Goal: Information Seeking & Learning: Learn about a topic

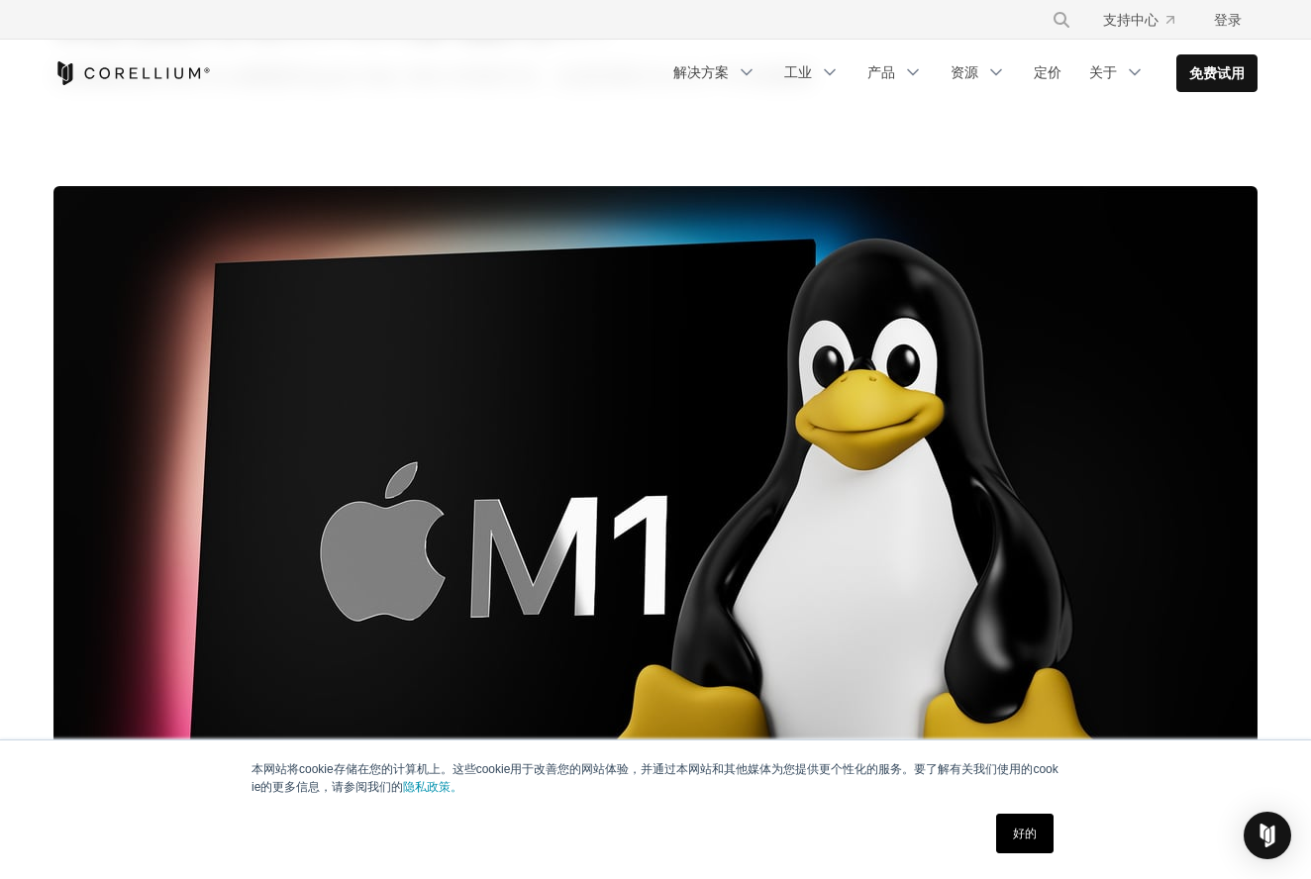
scroll to position [209, 0]
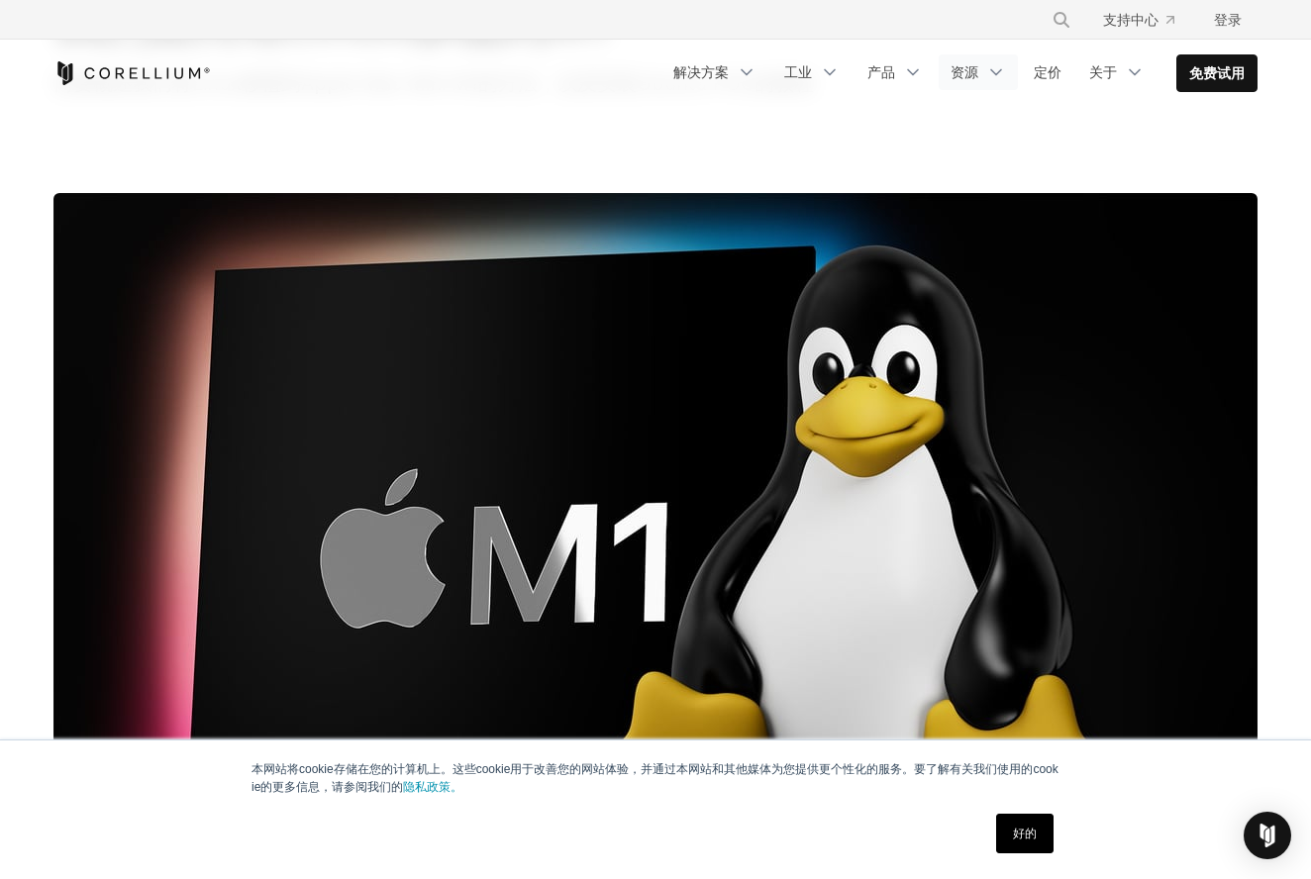
click at [974, 69] on link "资源" at bounding box center [978, 72] width 79 height 36
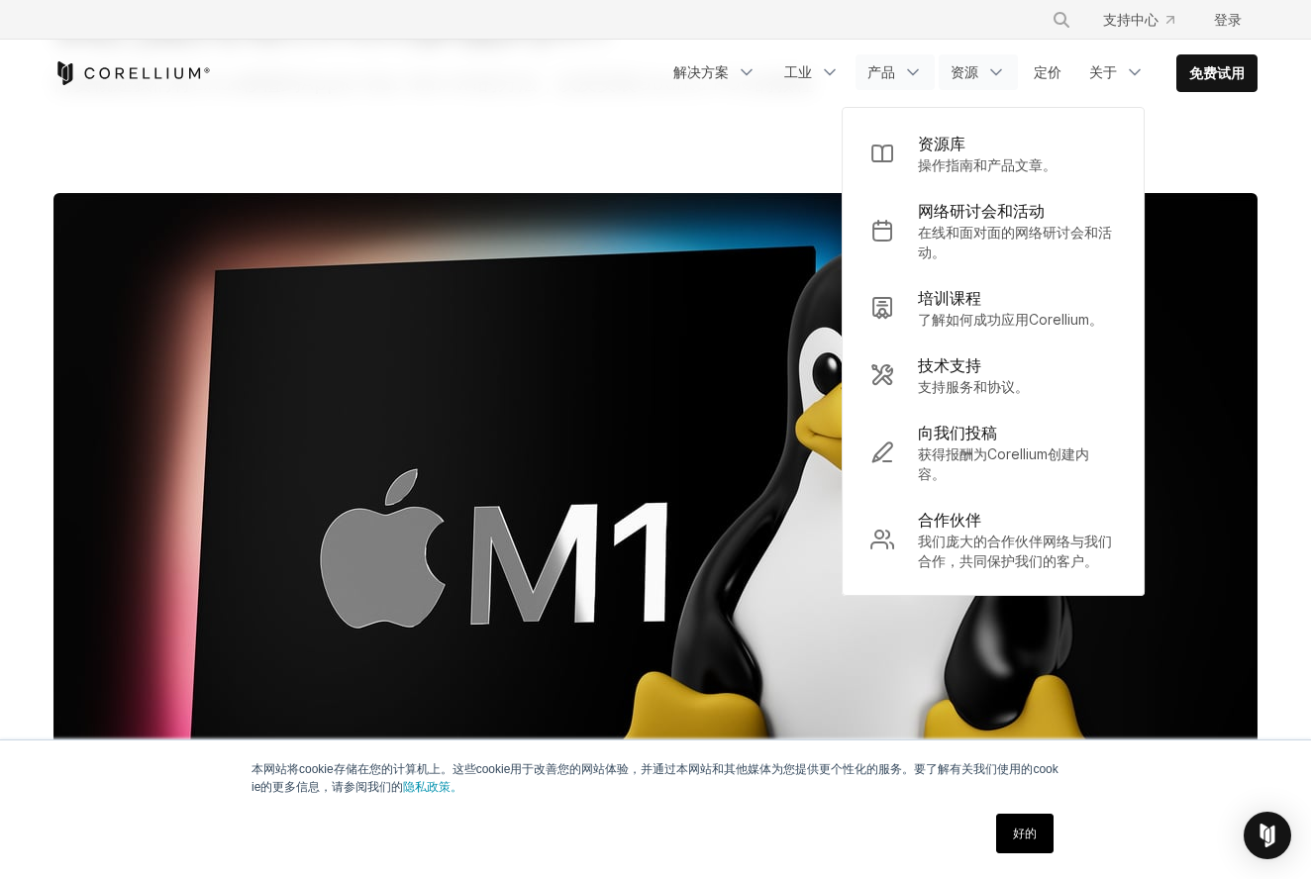
click at [893, 68] on link "产品" at bounding box center [895, 72] width 79 height 36
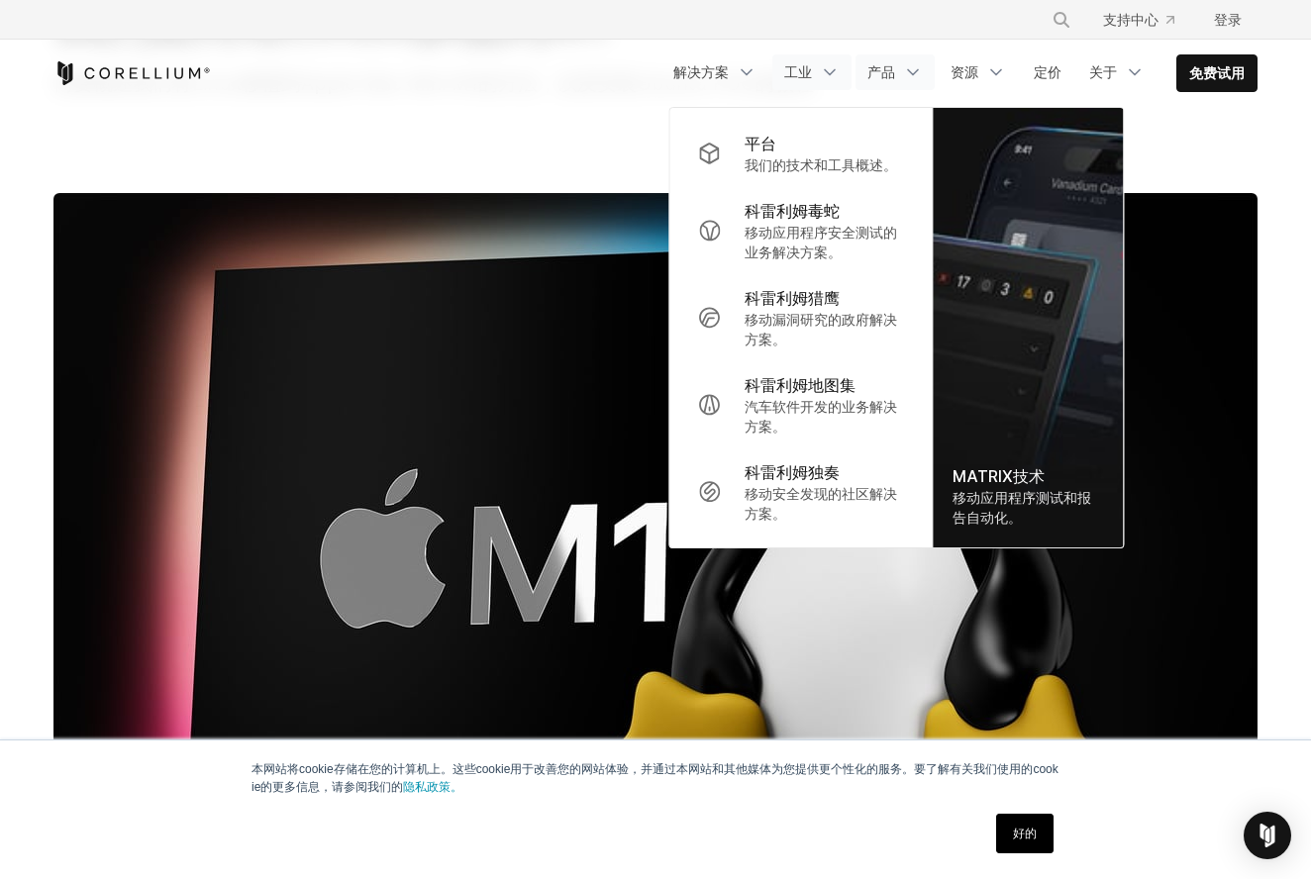
click at [820, 74] on icon "导航菜单" at bounding box center [830, 72] width 20 height 20
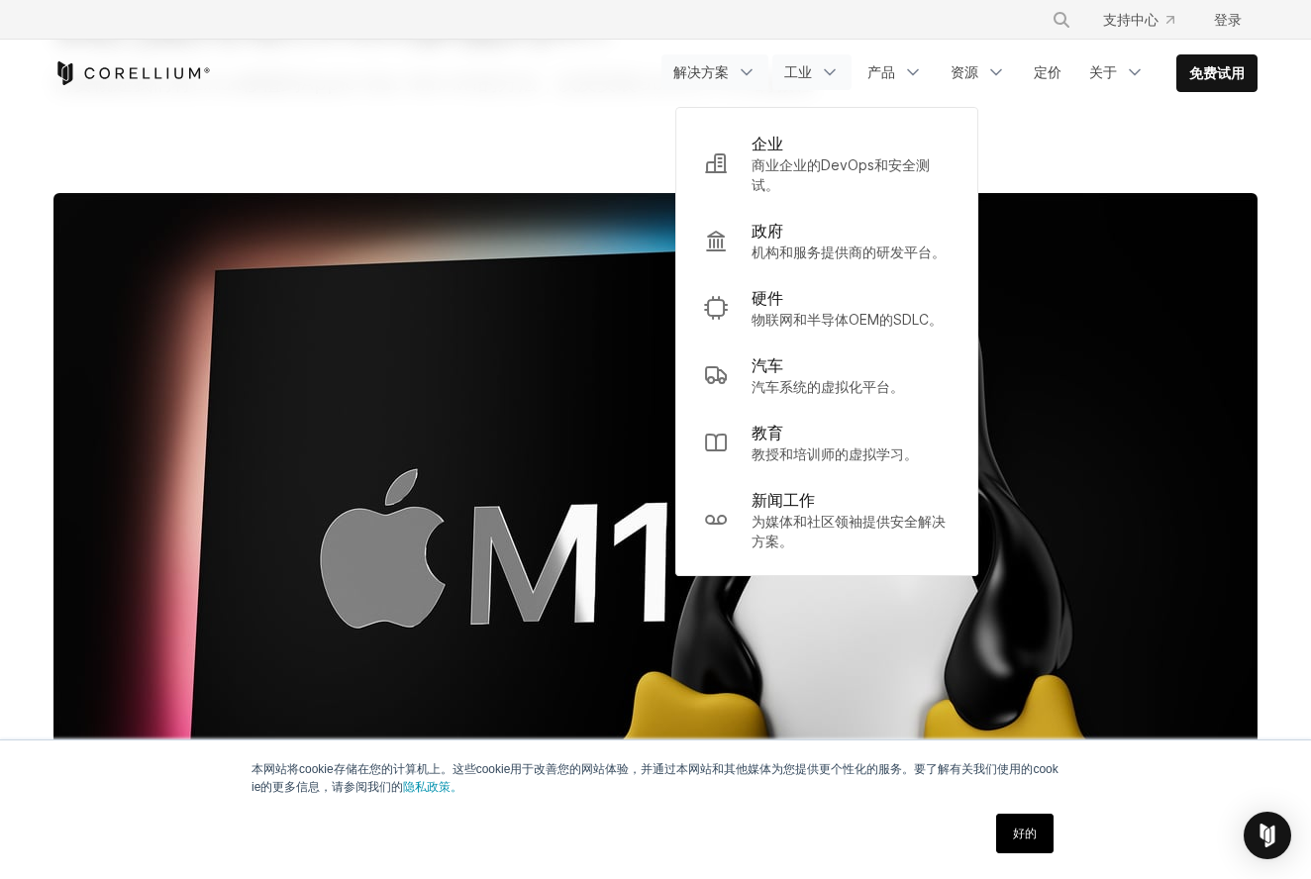
click at [731, 79] on link "解决方案" at bounding box center [715, 72] width 107 height 36
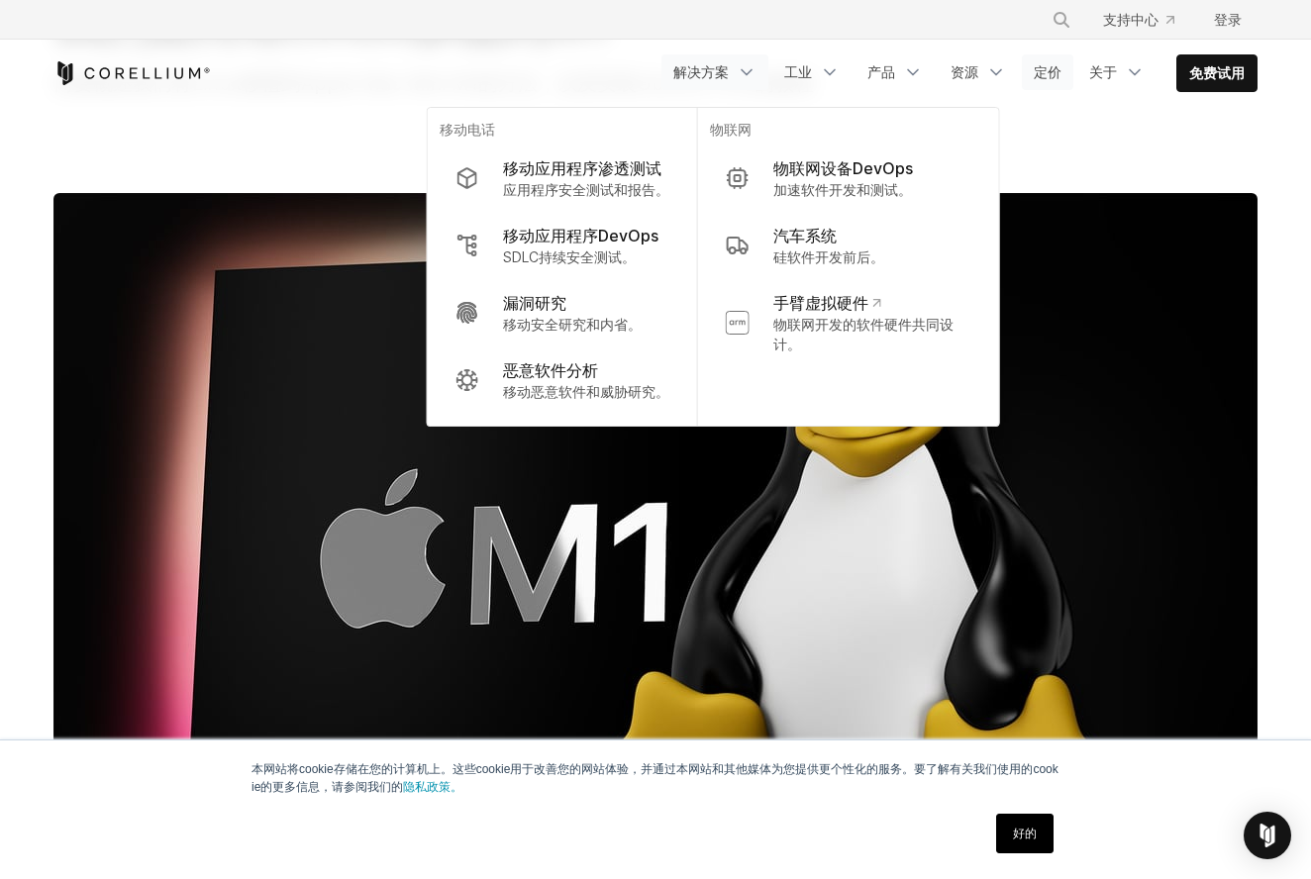
click at [1050, 73] on link "定价" at bounding box center [1048, 72] width 52 height 36
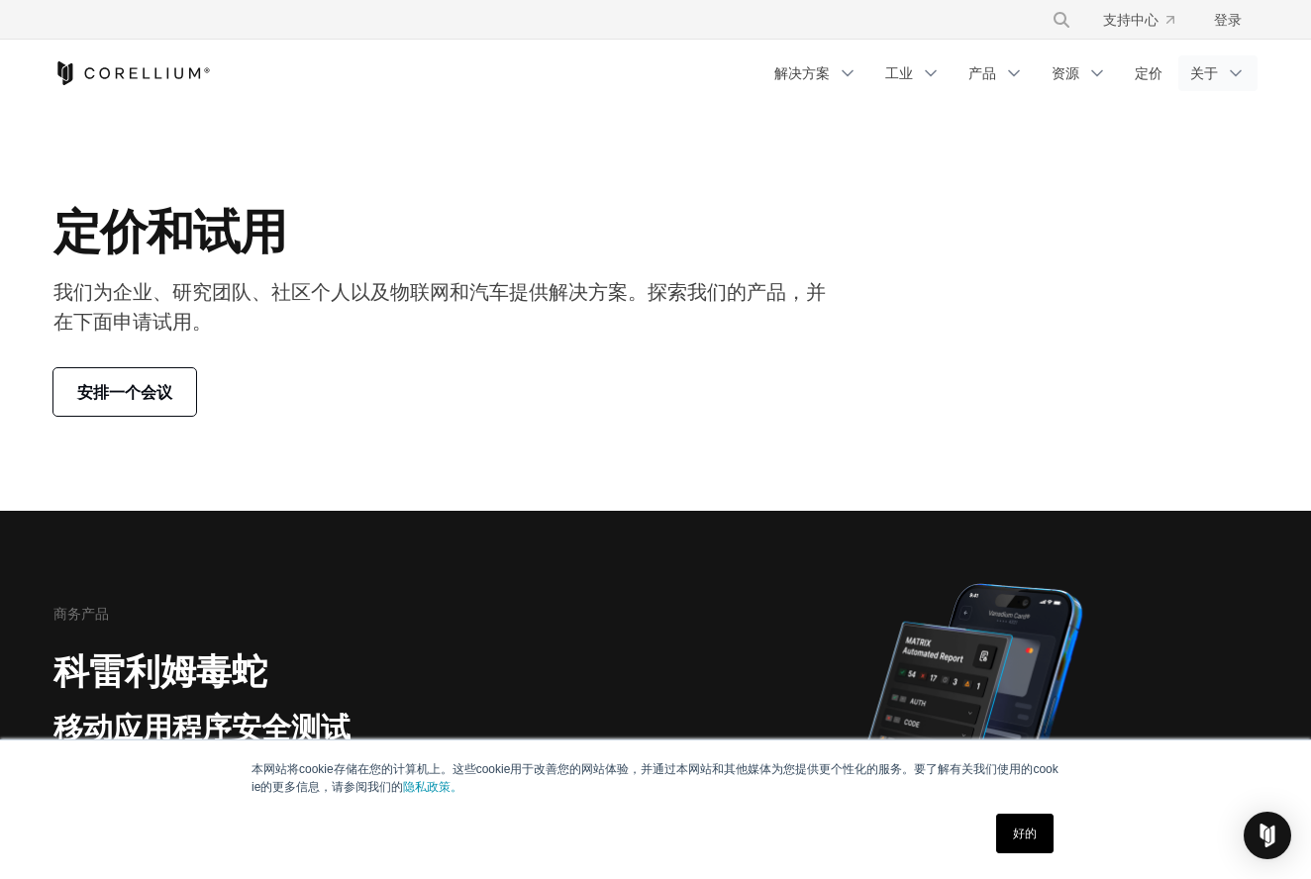
click at [1221, 73] on link "关于" at bounding box center [1218, 73] width 79 height 36
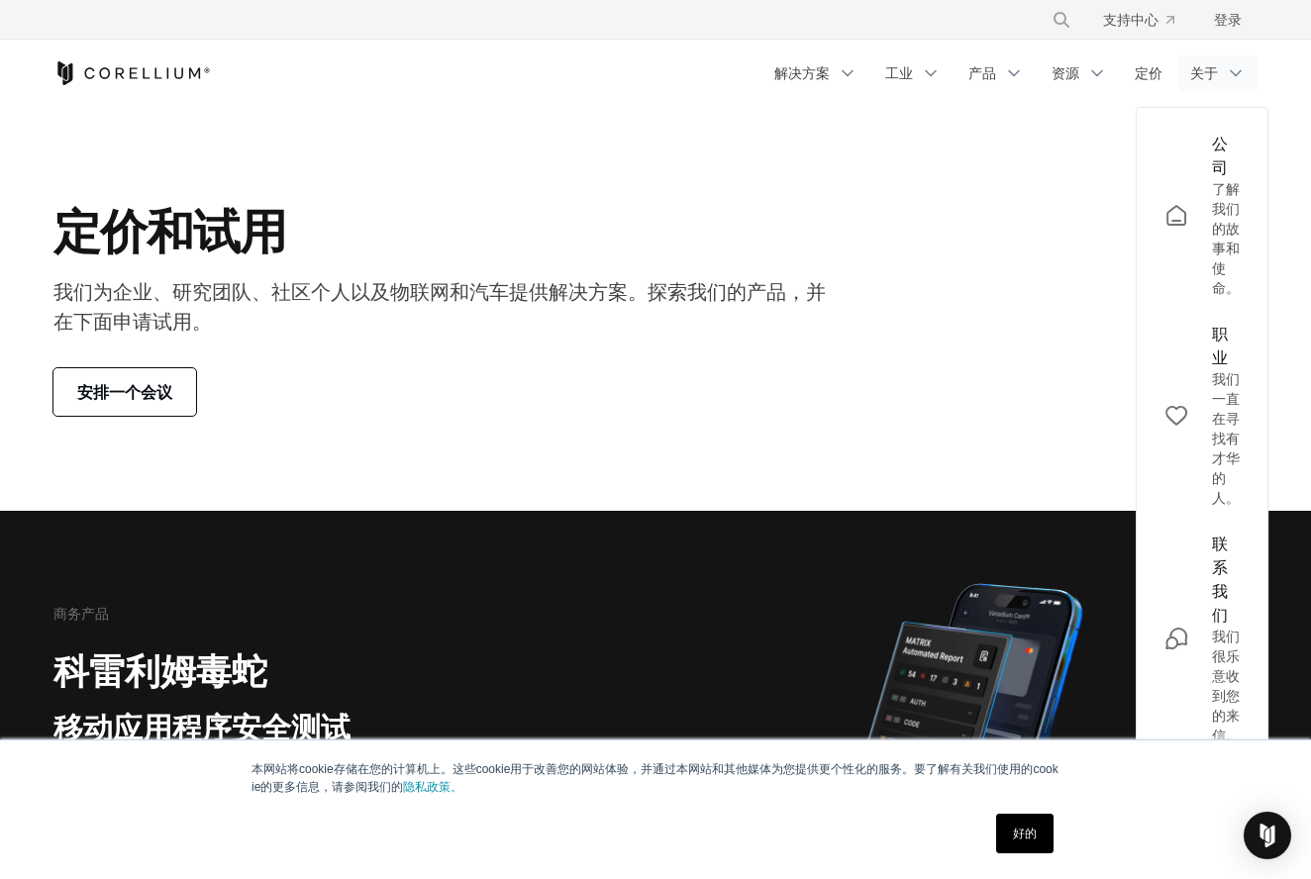
click at [1221, 73] on link "关于" at bounding box center [1218, 73] width 79 height 36
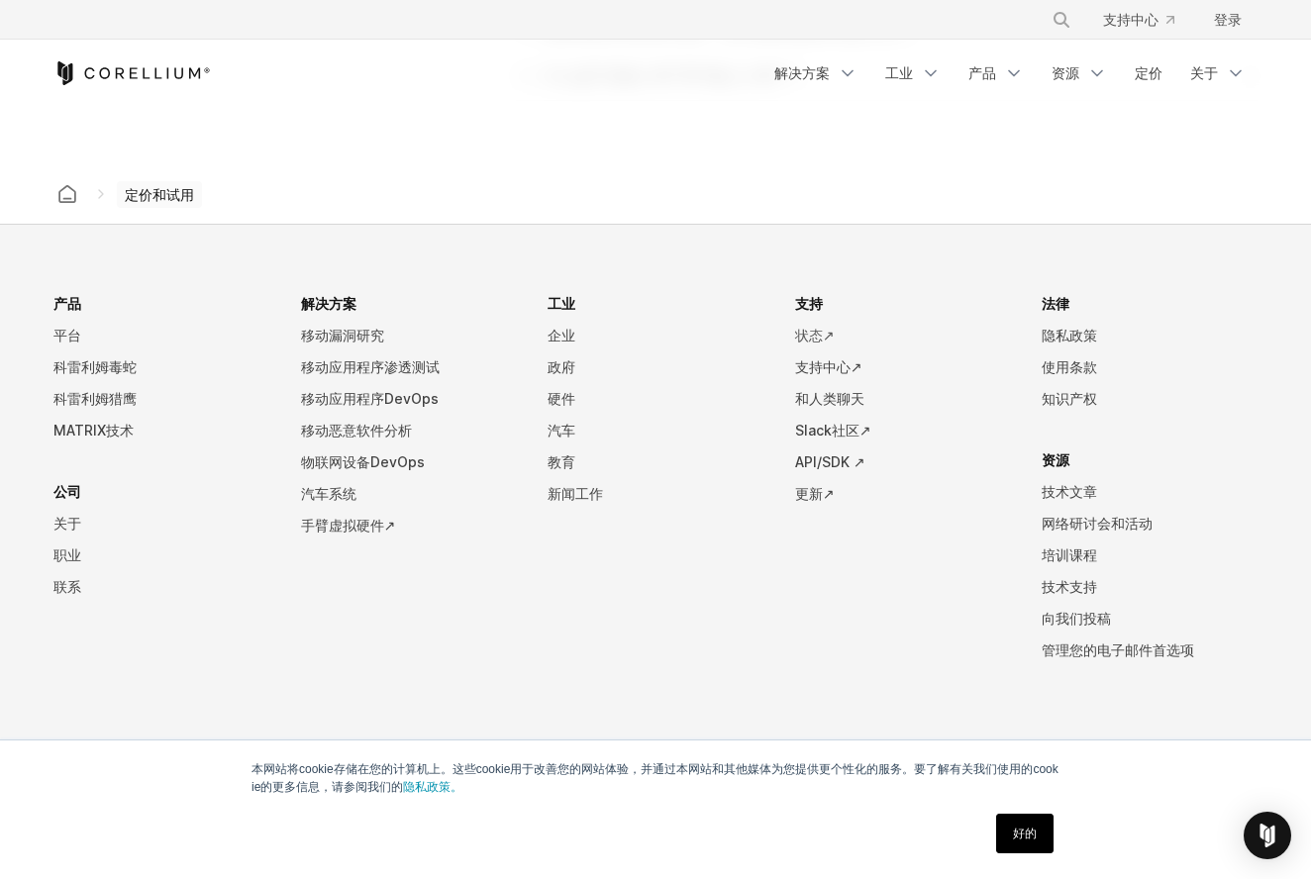
scroll to position [3440, 0]
click at [833, 469] on link "API/SDK ↗" at bounding box center [903, 464] width 216 height 32
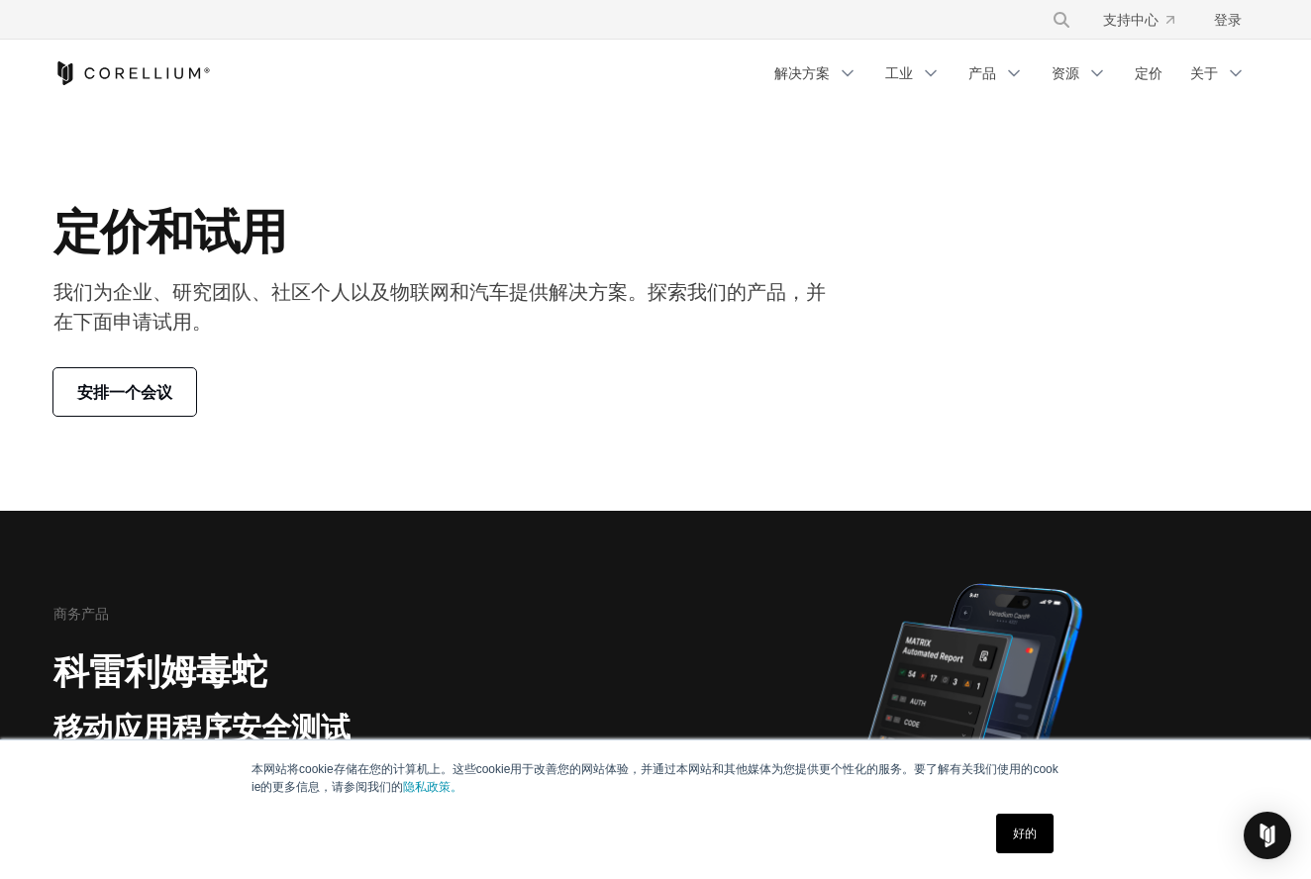
scroll to position [0, 0]
click at [802, 73] on link "解决方案" at bounding box center [816, 73] width 107 height 36
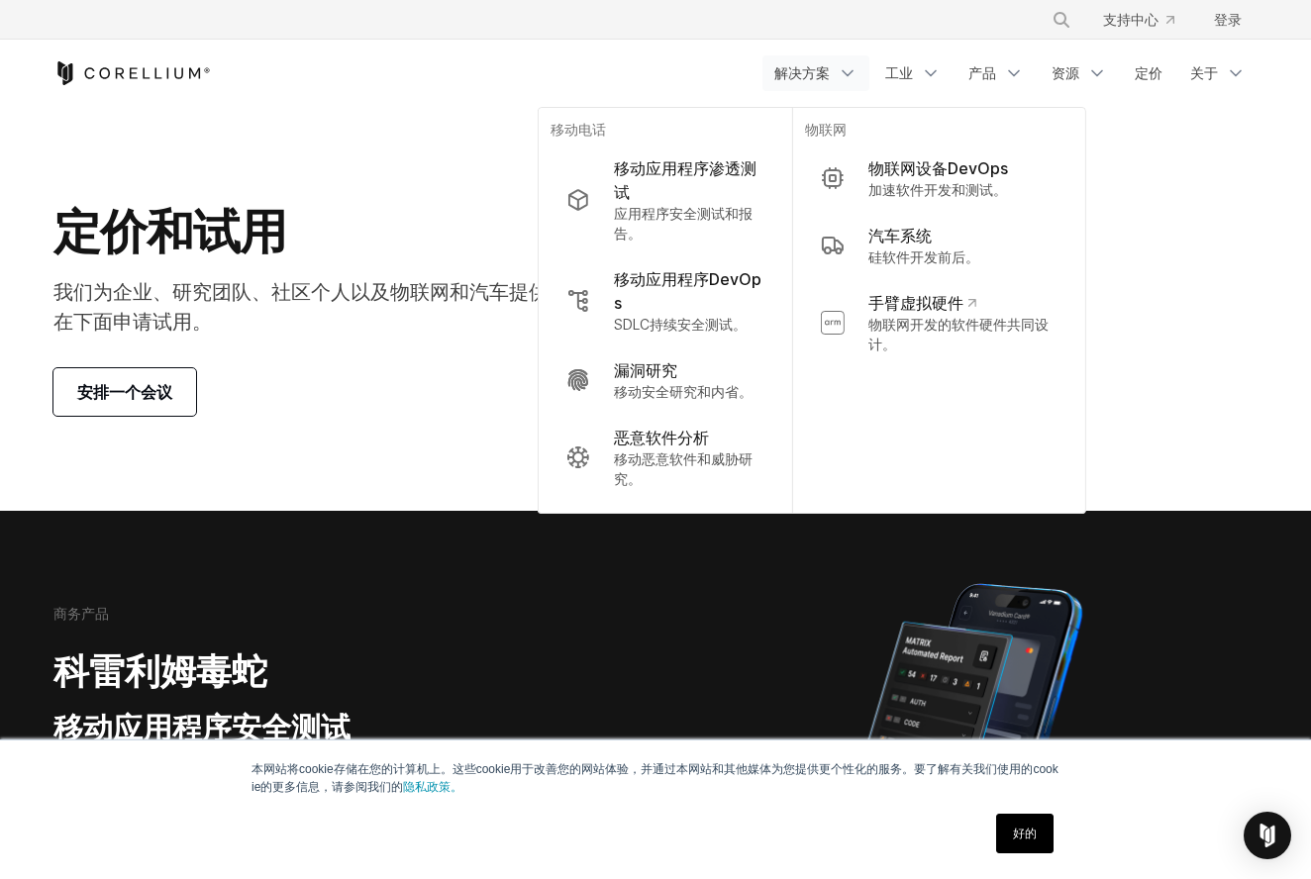
click at [88, 72] on icon "科雷利姆之家" at bounding box center [131, 73] width 157 height 24
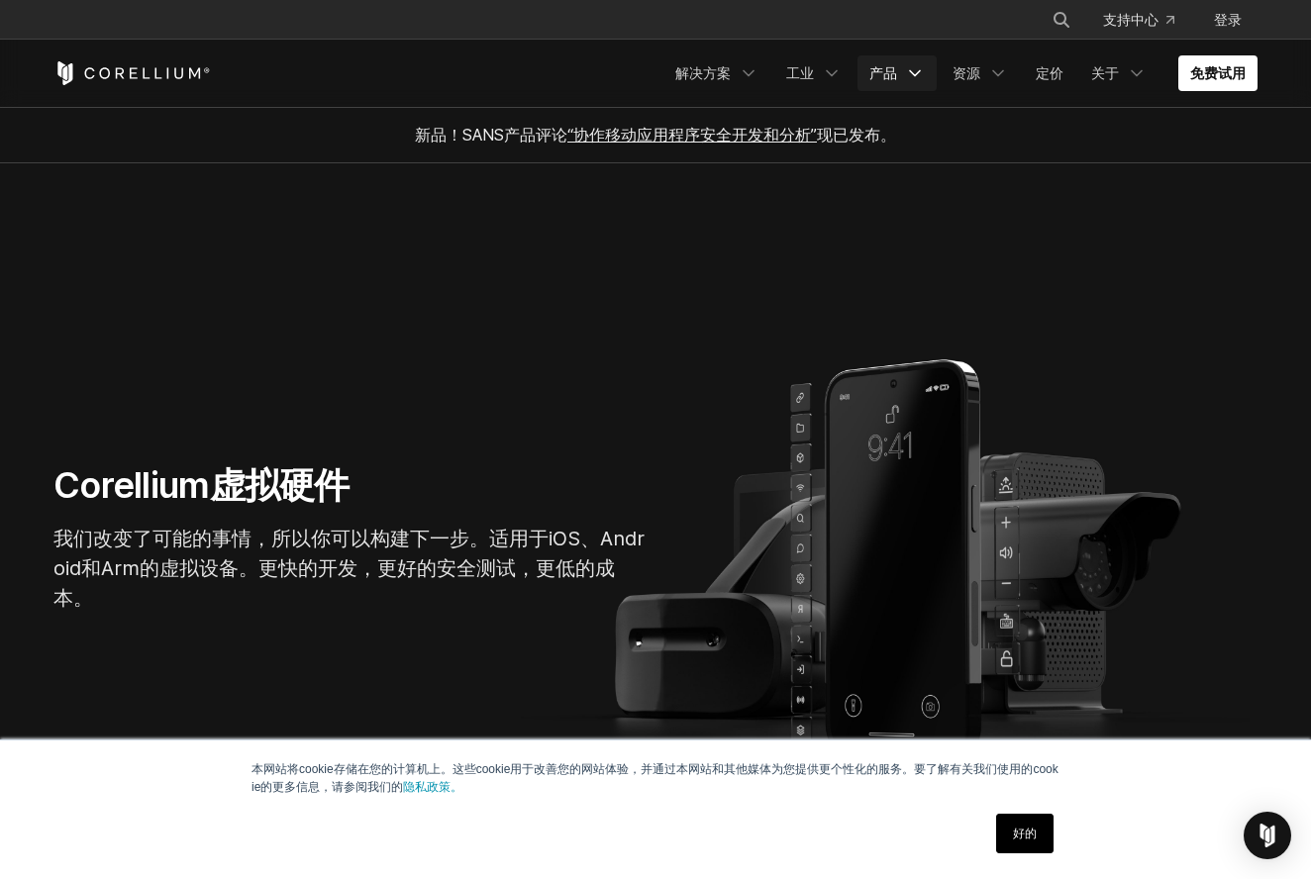
click at [892, 65] on link "产品" at bounding box center [897, 73] width 79 height 36
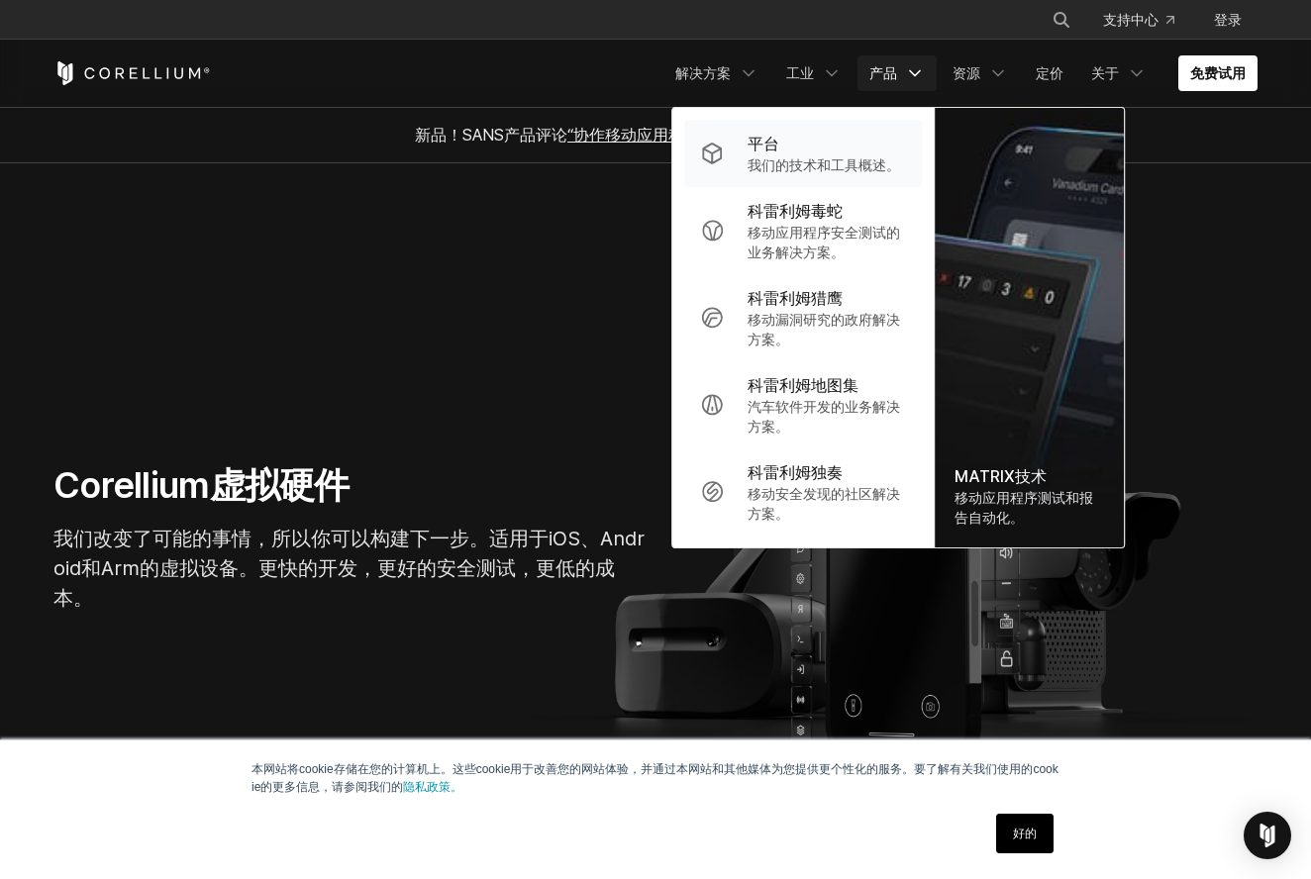
click at [770, 155] on p "平台" at bounding box center [764, 144] width 32 height 24
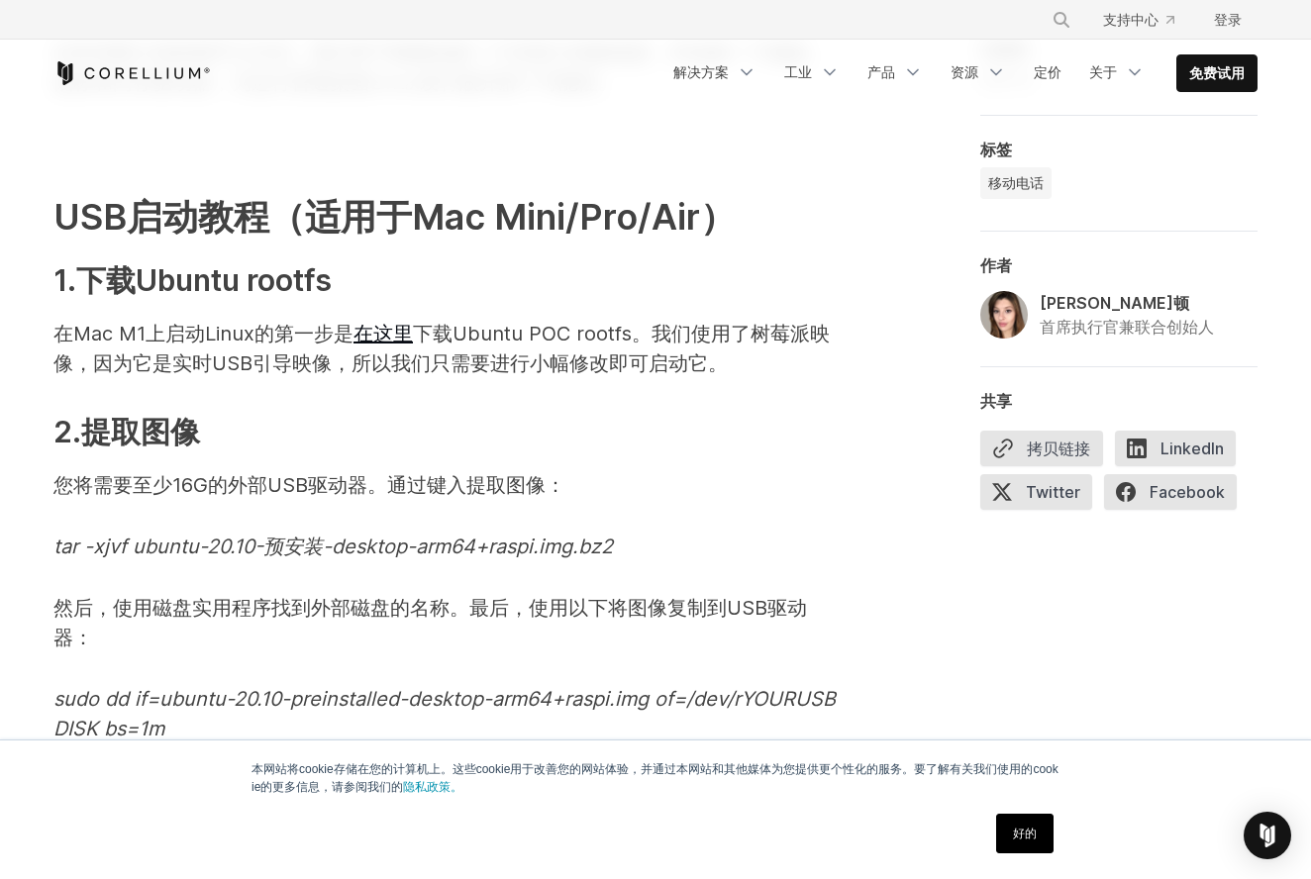
scroll to position [4166, 0]
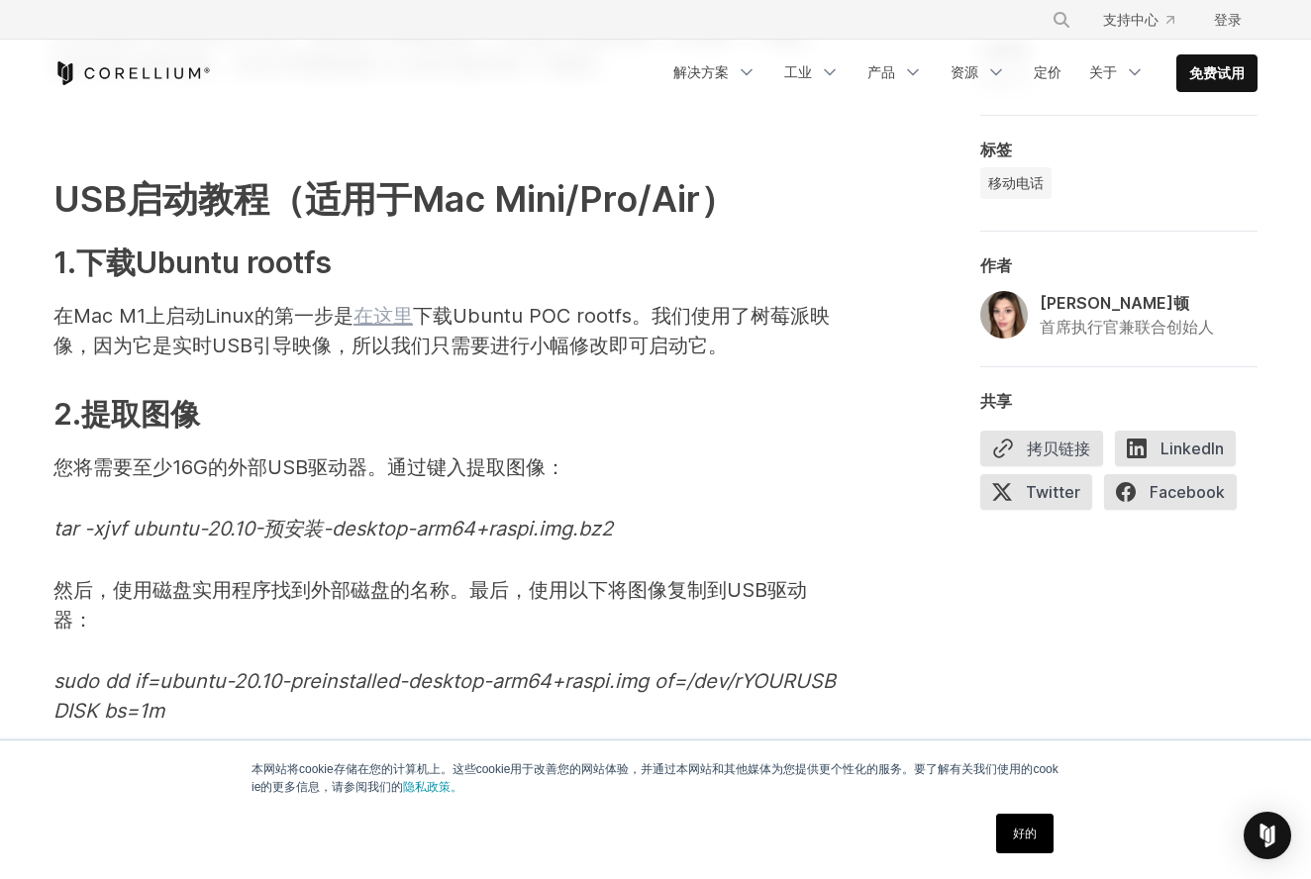
click at [373, 328] on link "在这里" at bounding box center [383, 316] width 59 height 24
click at [847, 260] on div "1.苹果特制酱料：M1处理器 当苹果在2020年11月发布配备M1处理器的台式机产品时，科技界有不少人对这些系统的出色性能感到惊讶。但那些一直密切关注苹果手机…" at bounding box center [655, 316] width 1204 height 6615
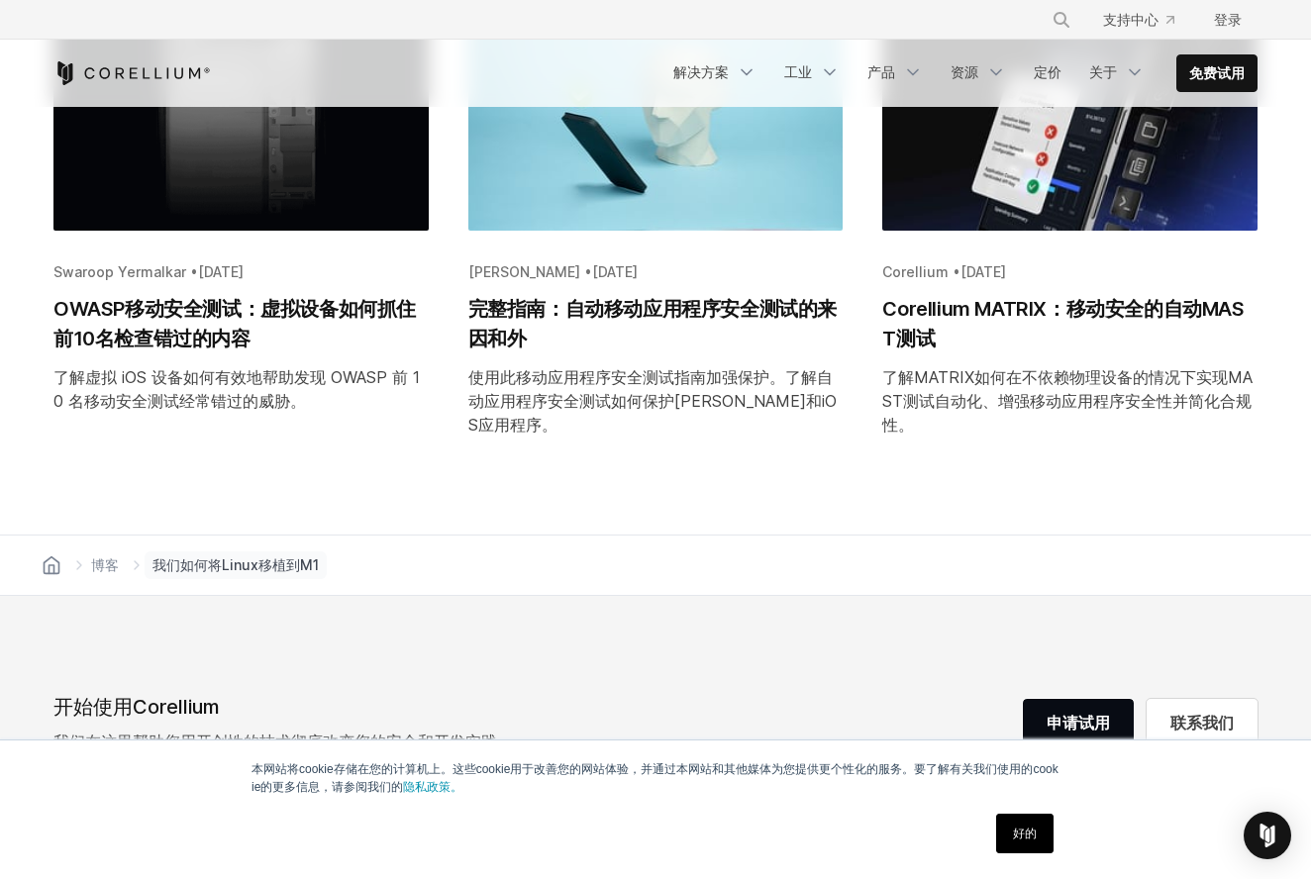
scroll to position [8096, 0]
